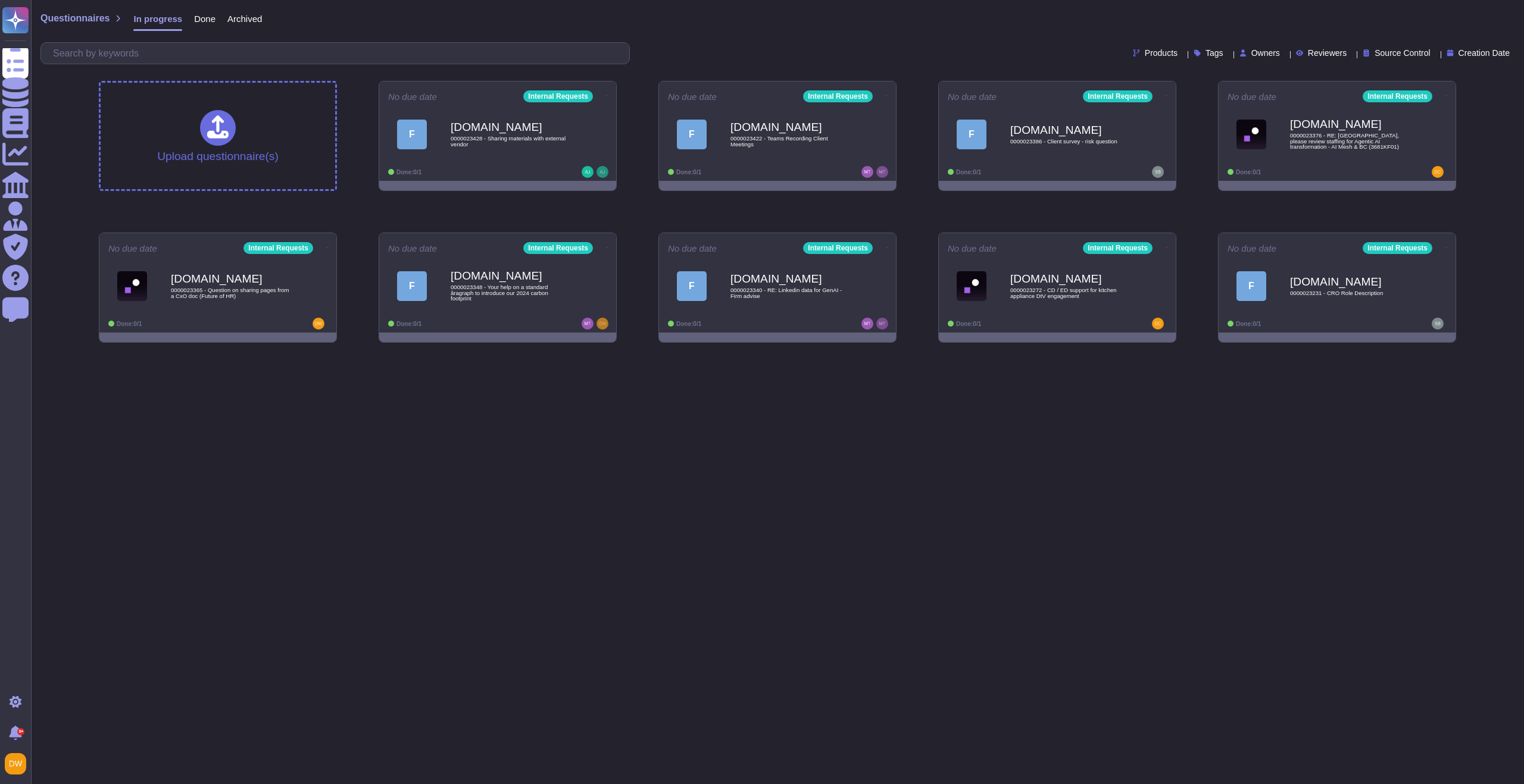
click at [619, 212] on div "Upload questionnaire(s) No due date Internal Requests F [DOMAIN_NAME] 000002342…" at bounding box center [777, 212] width 1376 height 281
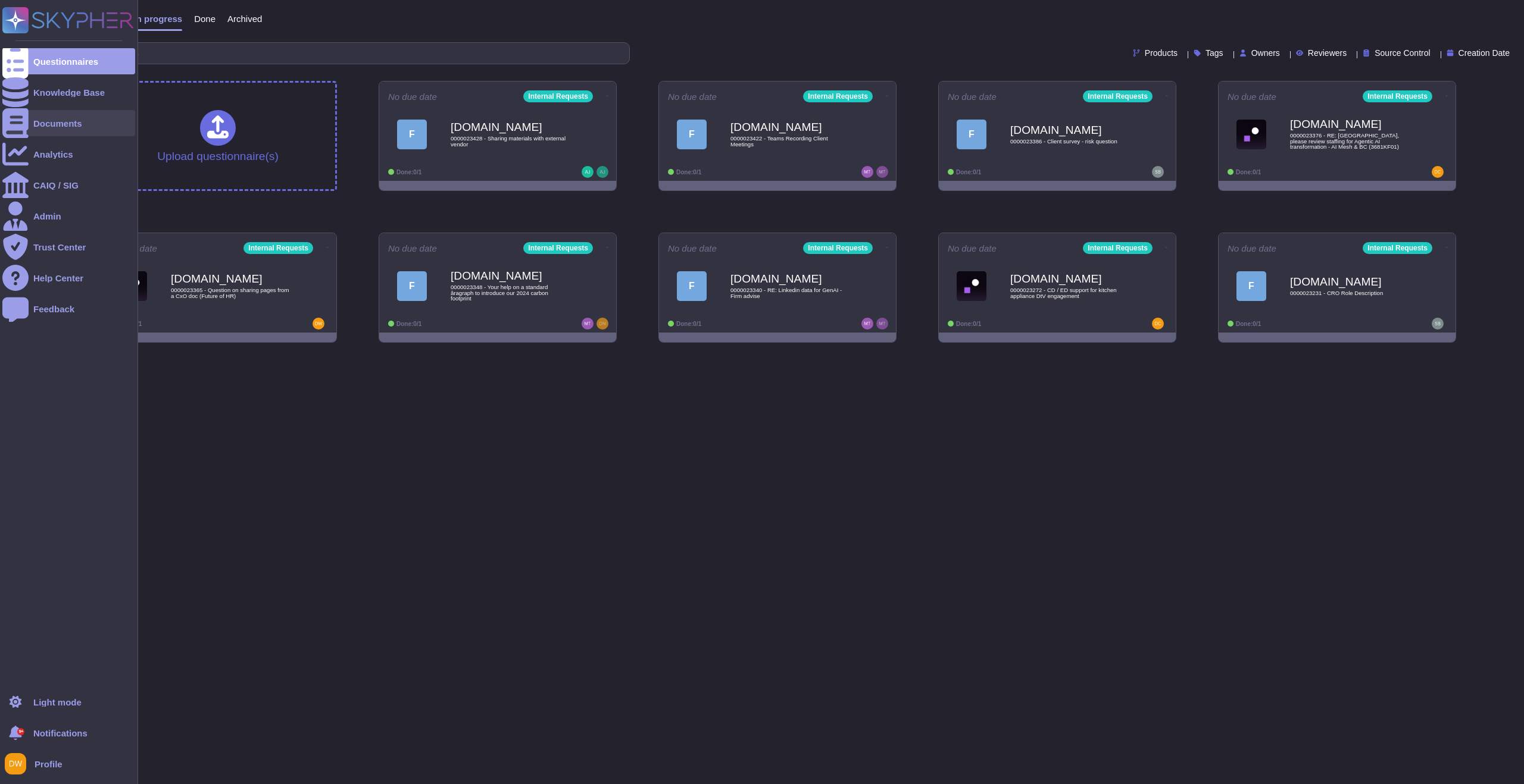
click at [48, 133] on div "Documents" at bounding box center [68, 123] width 133 height 26
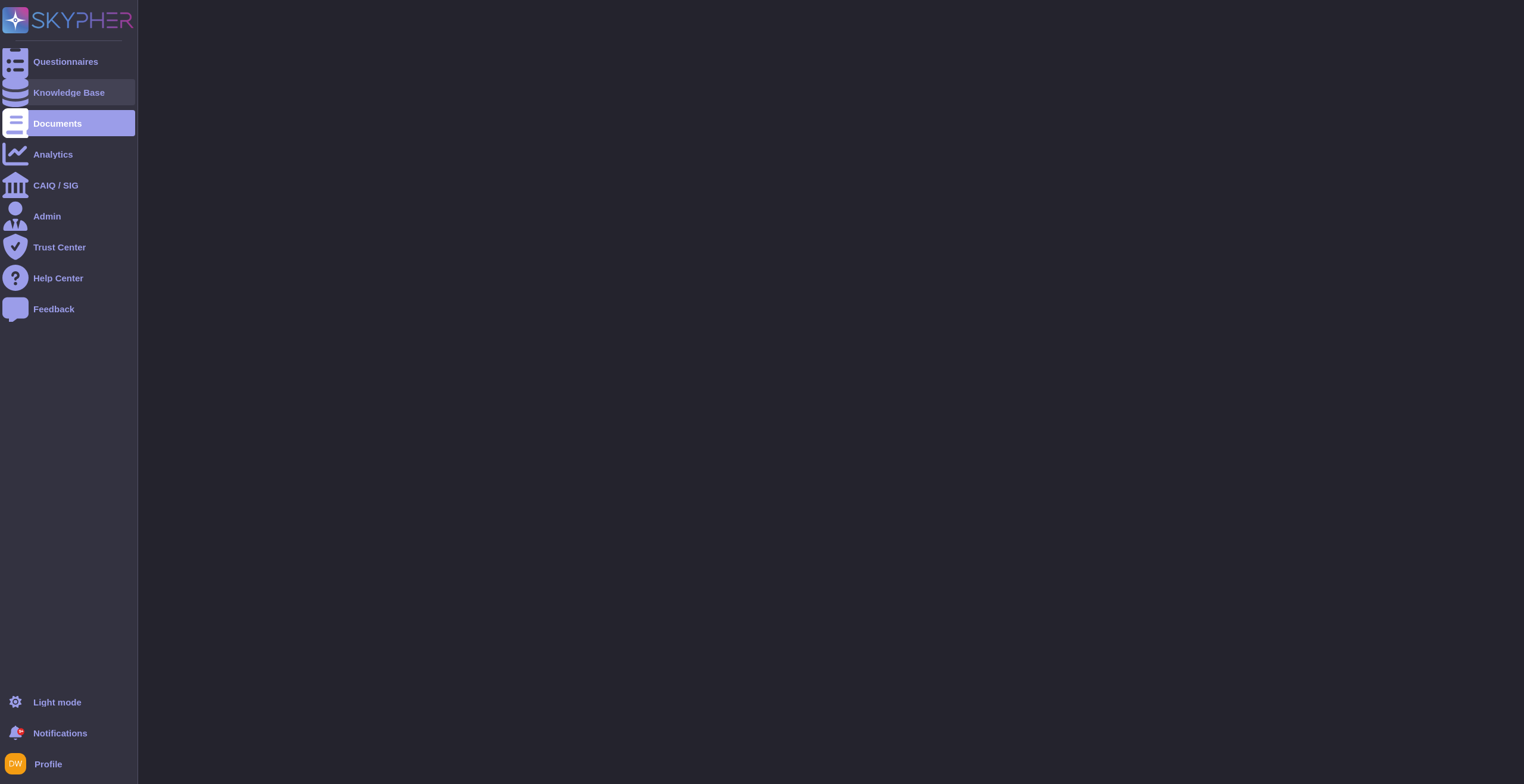
click at [66, 101] on div "Knowledge Base" at bounding box center [68, 92] width 133 height 26
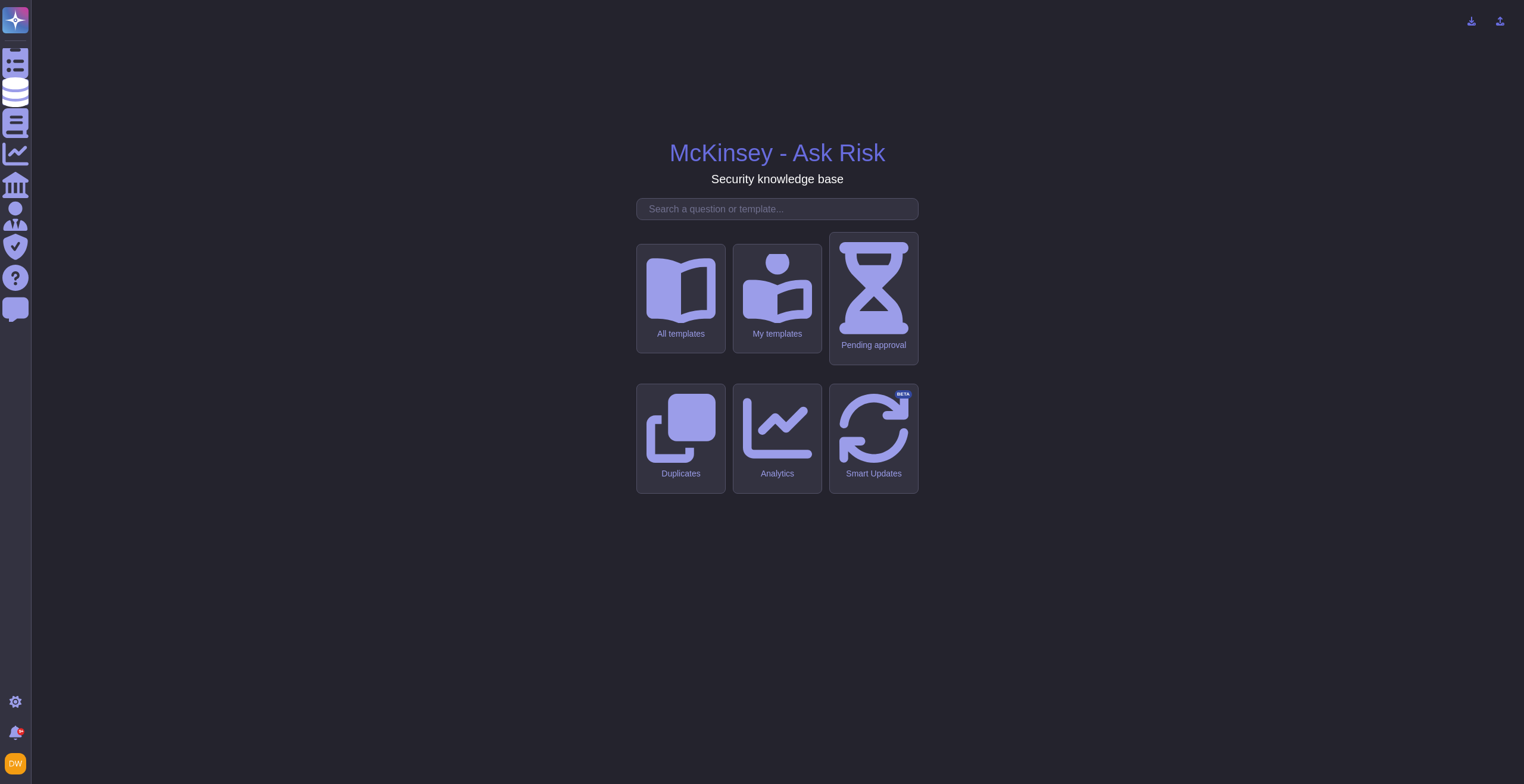
click at [678, 219] on input "text" at bounding box center [780, 209] width 275 height 21
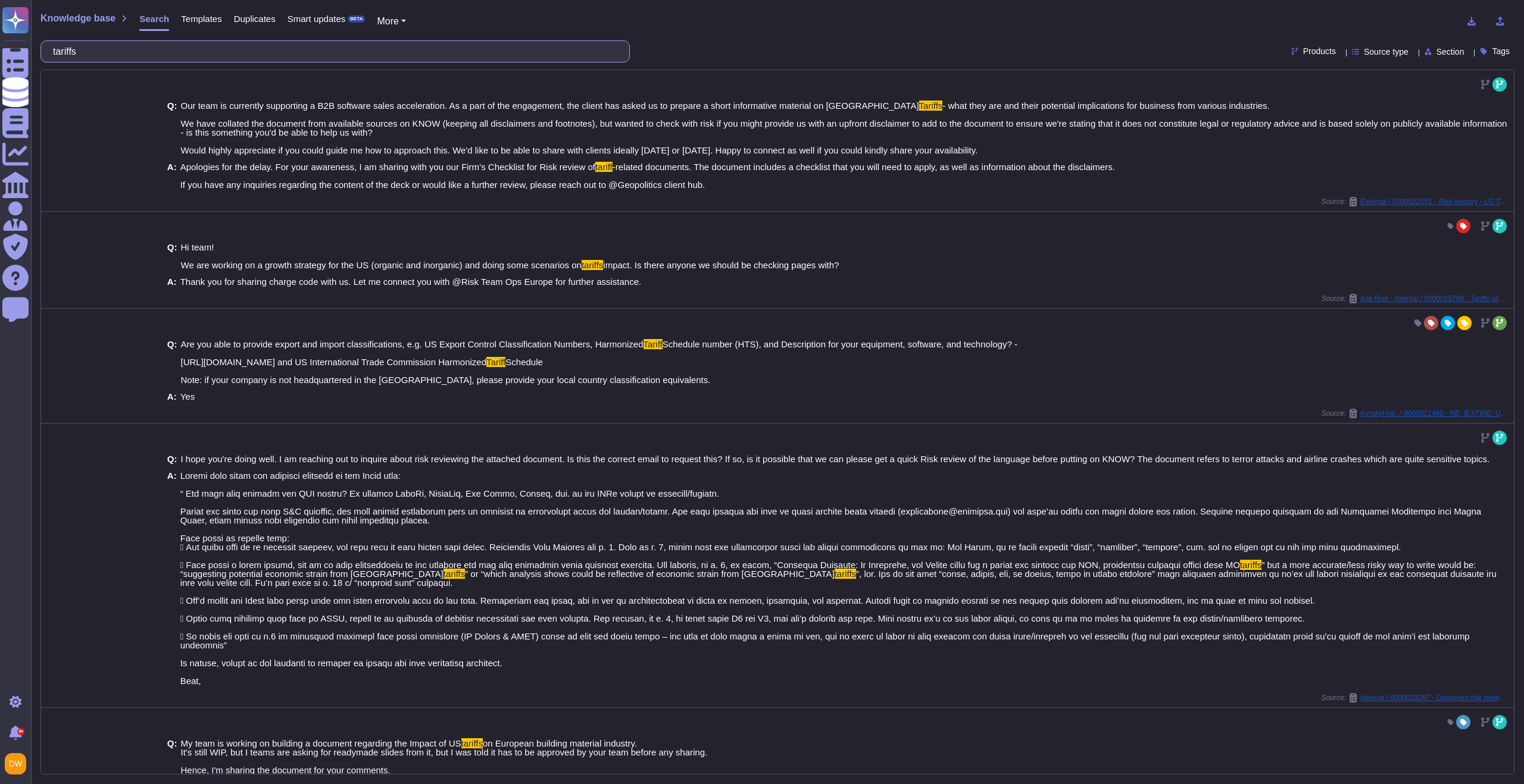
type input "tariffs"
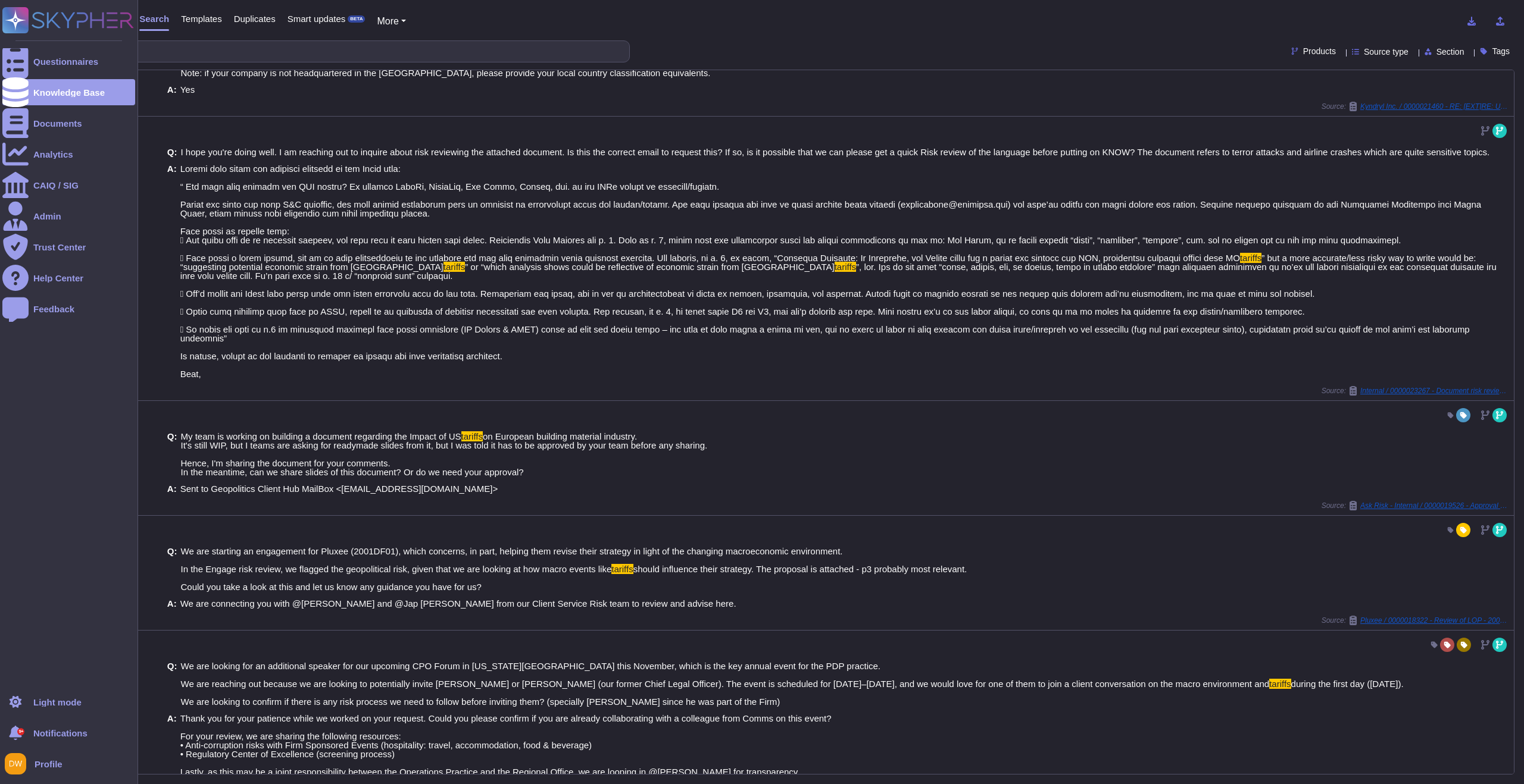
scroll to position [343, 0]
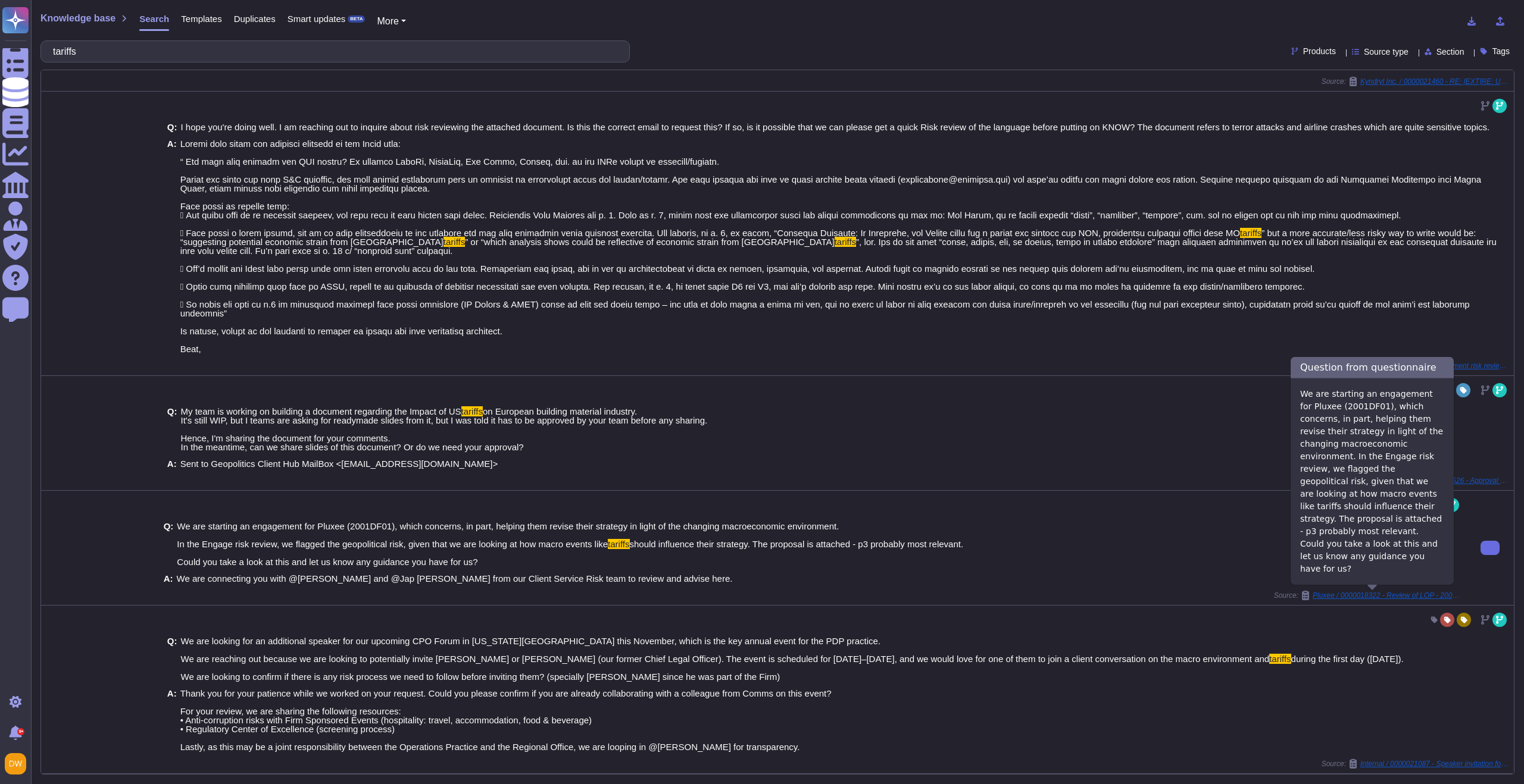
click at [1383, 595] on span "Pluxee / 0000018322 - Review of LOP - 2001DF01" at bounding box center [1387, 595] width 149 height 7
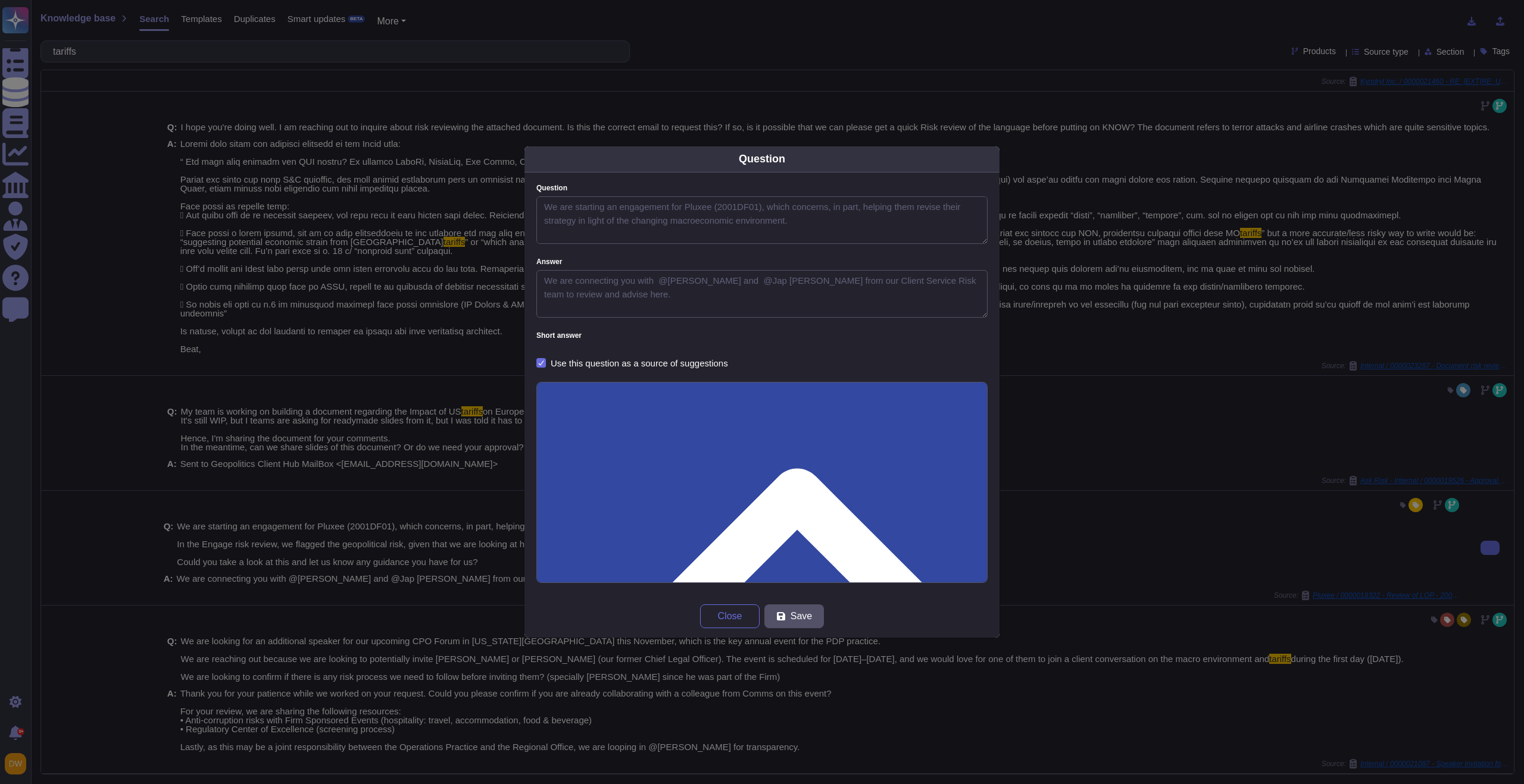
type textarea "We are starting an engagement for Pluxee (2001DF01), which concerns, in part, h…"
type textarea "We are connecting you with @[PERSON_NAME] and @Jap [PERSON_NAME] from our Clien…"
click at [733, 613] on span "Close" at bounding box center [729, 616] width 25 height 10
